Goal: Obtain resource: Download file/media

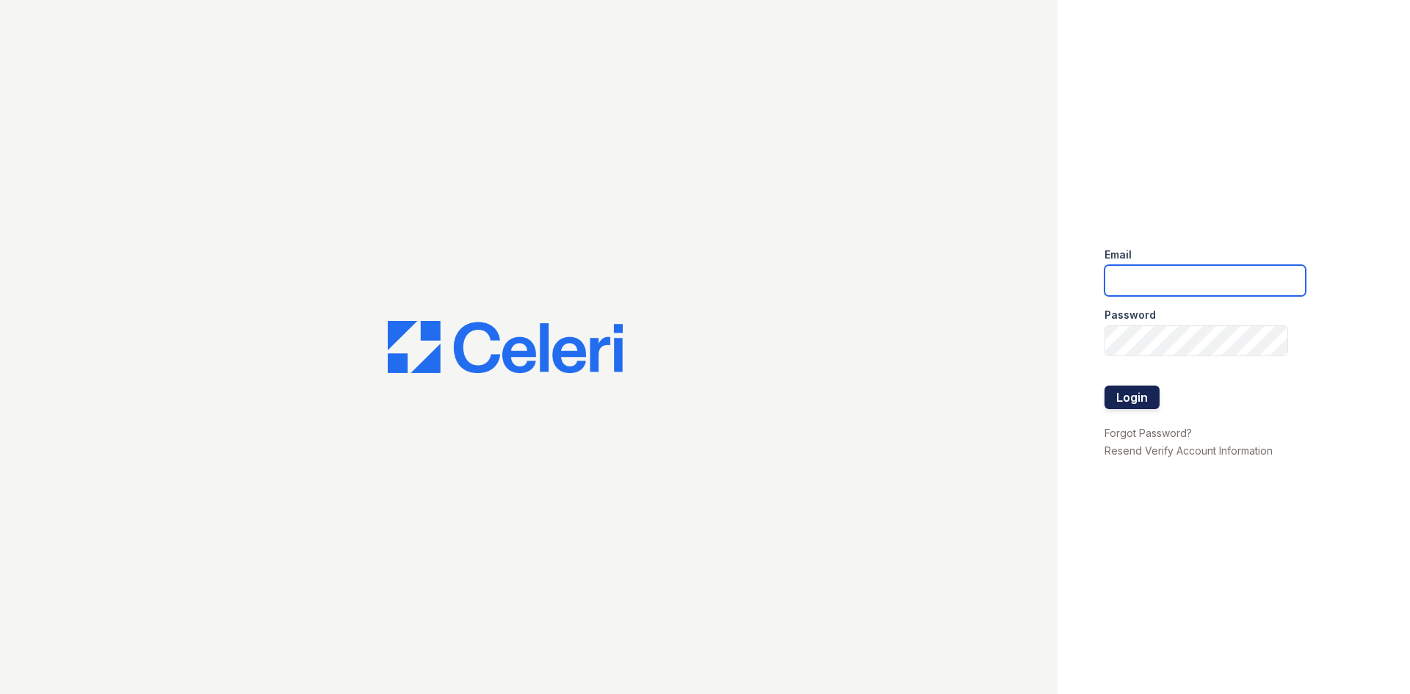
type input "renewtowncenter@trinity-pm.com"
click at [1139, 390] on button "Login" at bounding box center [1131, 397] width 55 height 23
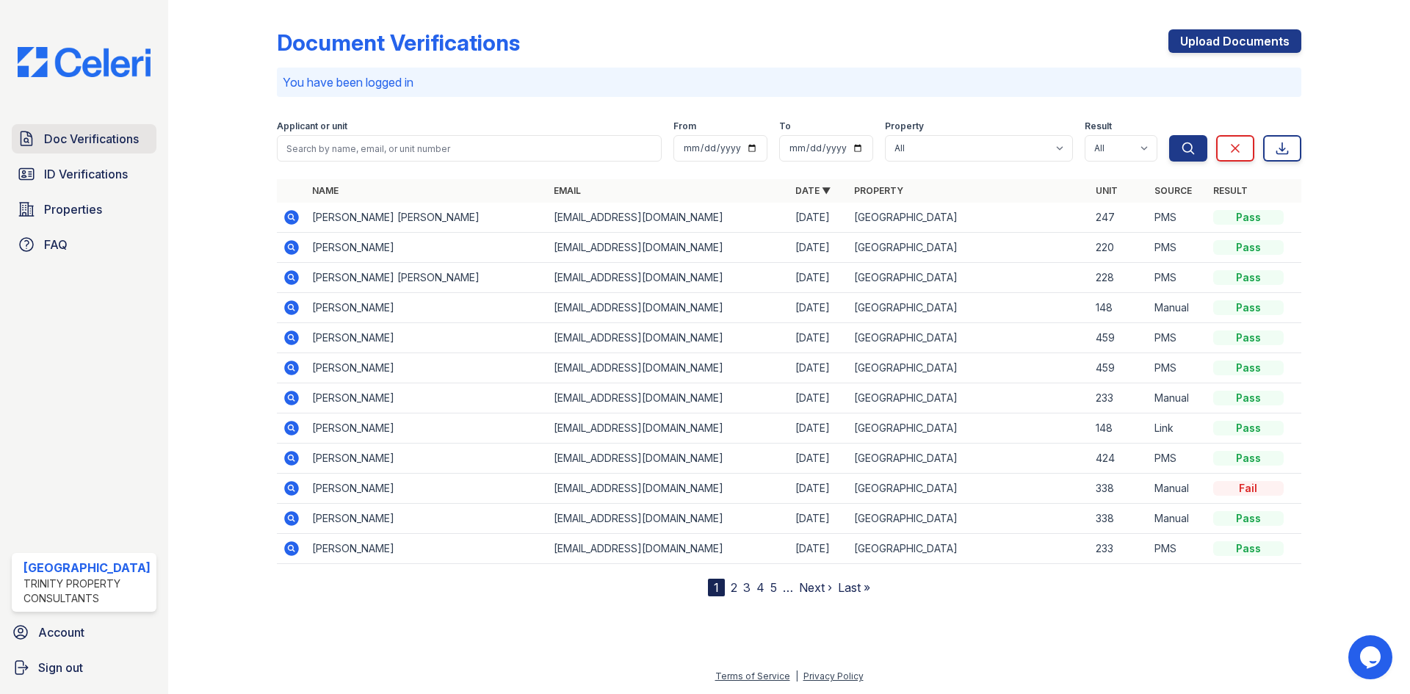
click at [95, 140] on span "Doc Verifications" at bounding box center [91, 139] width 95 height 18
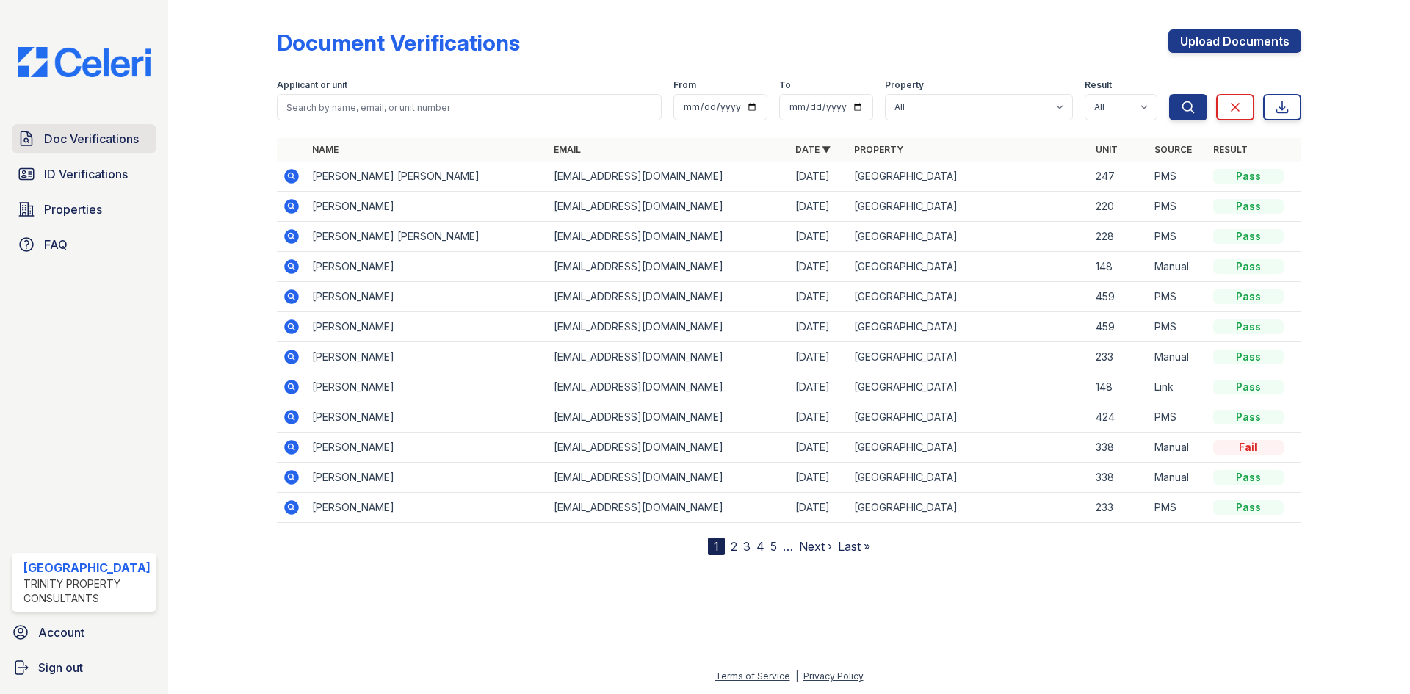
click at [129, 141] on span "Doc Verifications" at bounding box center [91, 139] width 95 height 18
click at [288, 206] on icon at bounding box center [292, 207] width 18 height 18
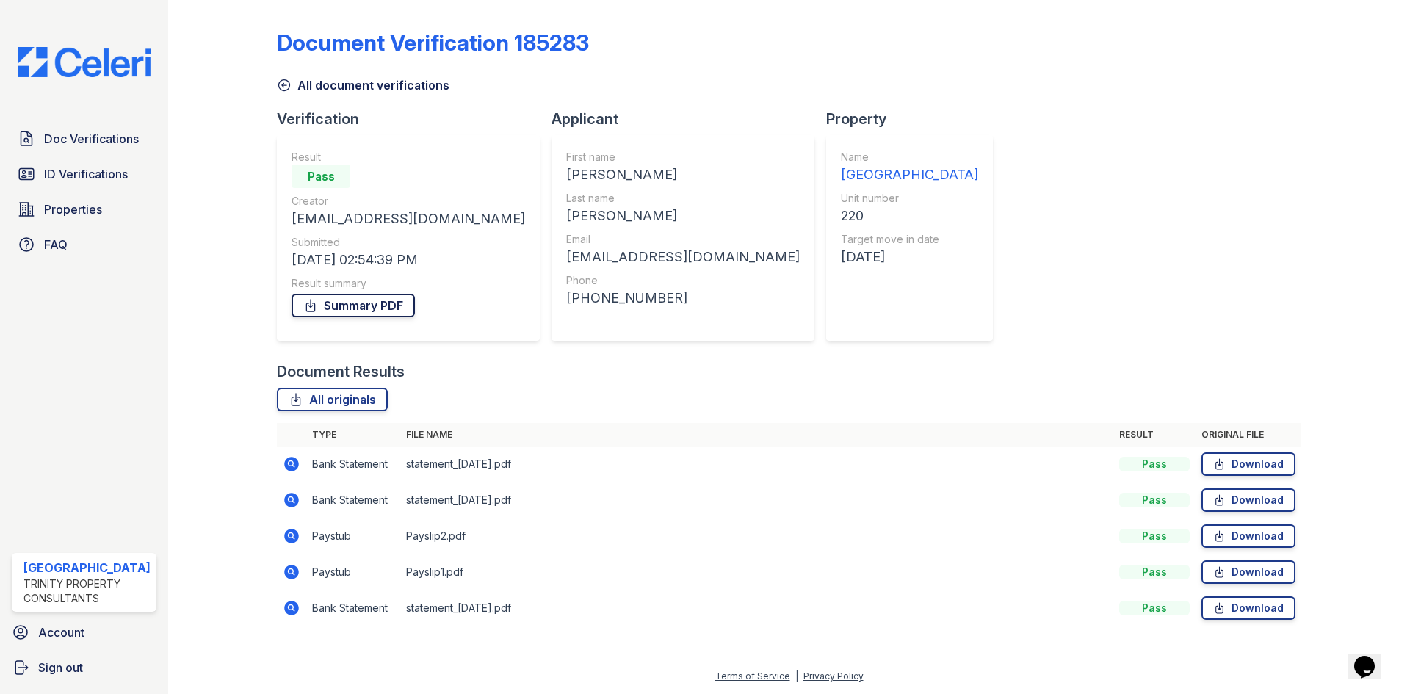
click at [369, 306] on link "Summary PDF" at bounding box center [353, 305] width 123 height 23
click at [84, 136] on span "Doc Verifications" at bounding box center [91, 139] width 95 height 18
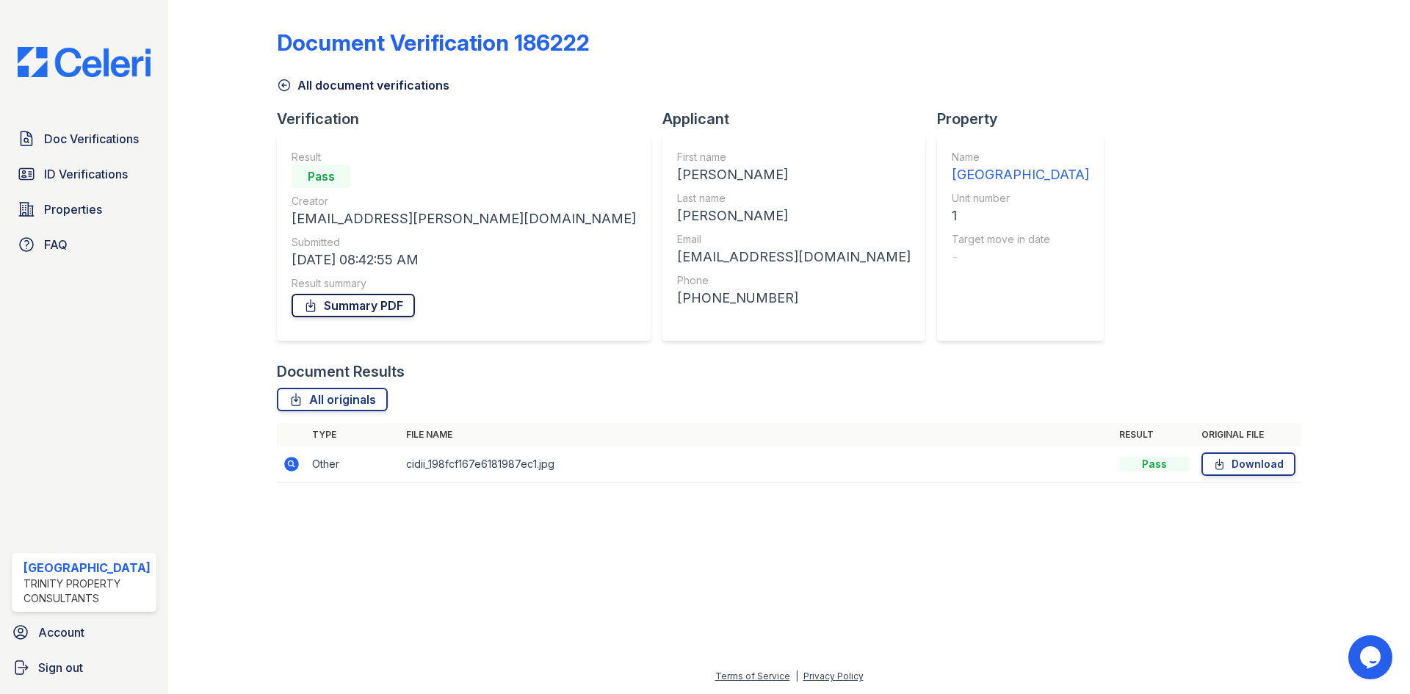
click at [355, 305] on link "Summary PDF" at bounding box center [353, 305] width 123 height 23
click at [290, 460] on icon at bounding box center [291, 464] width 15 height 15
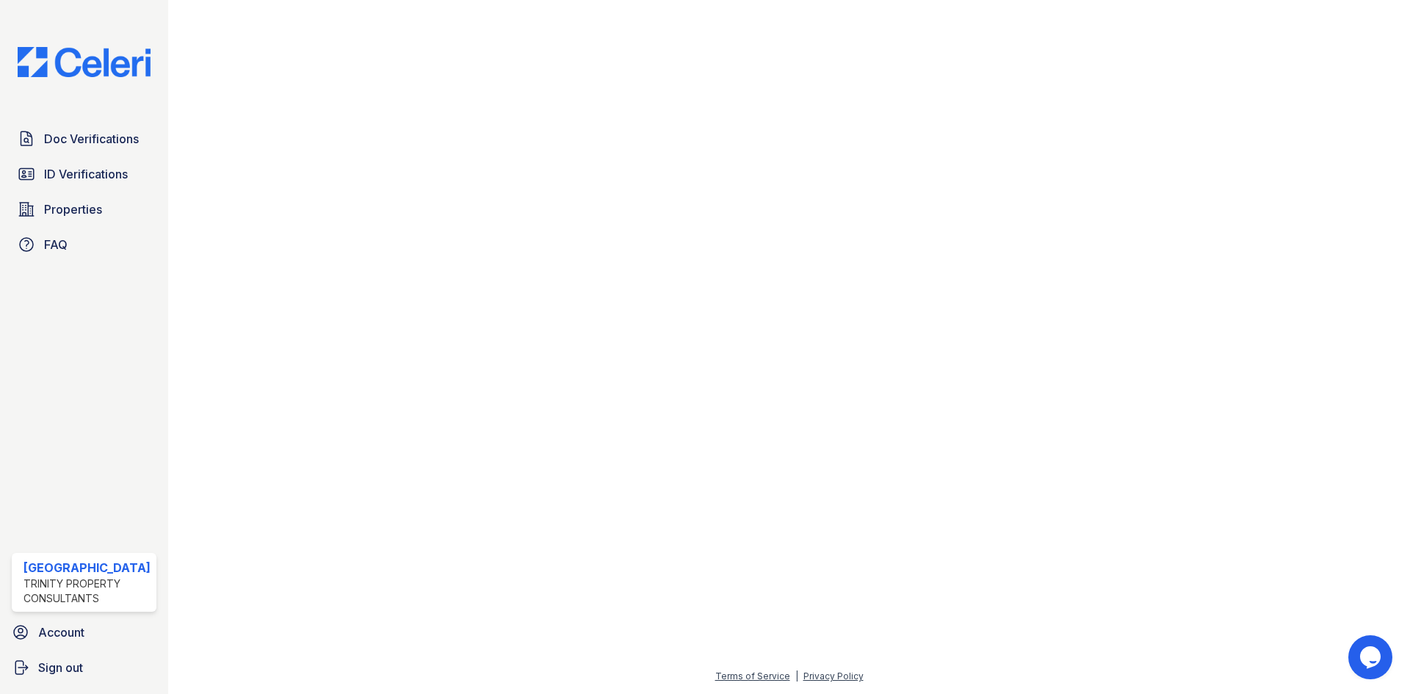
scroll to position [711, 988]
click at [95, 142] on span "Doc Verifications" at bounding box center [91, 139] width 95 height 18
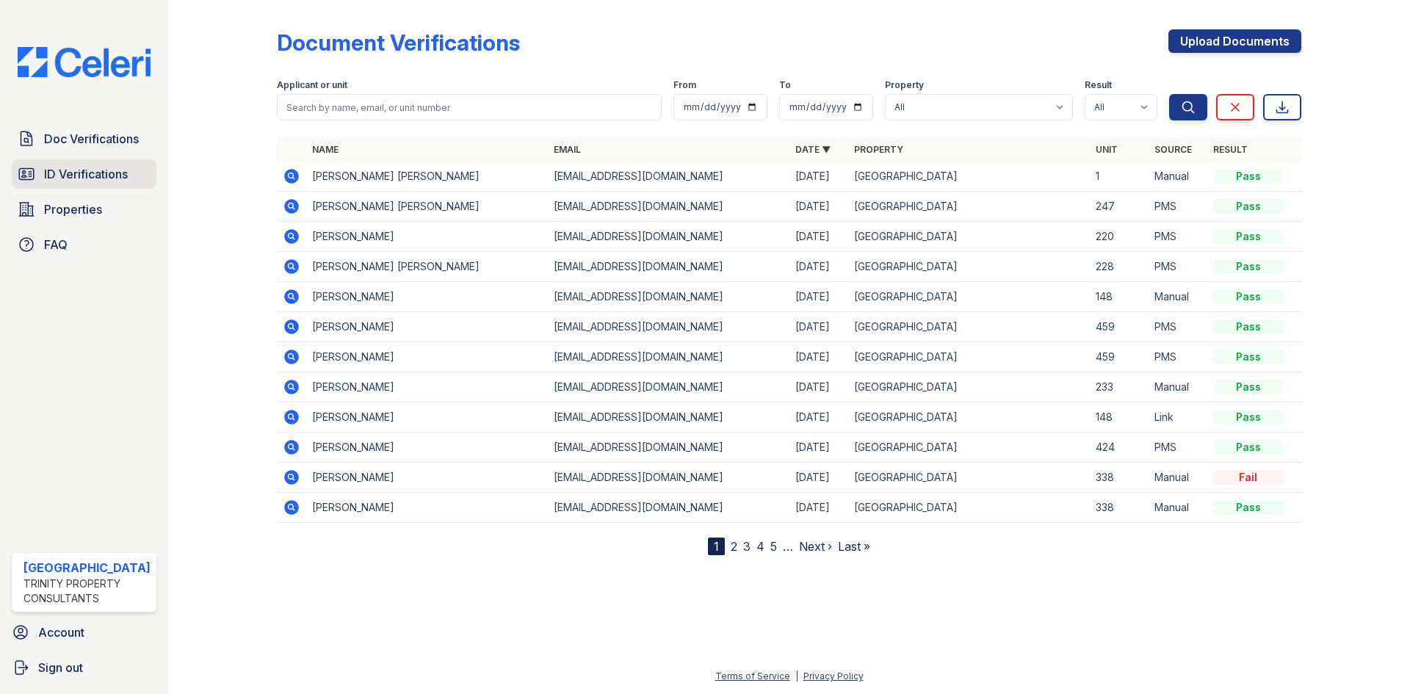
click at [93, 173] on span "ID Verifications" at bounding box center [86, 174] width 84 height 18
